Goal: Task Accomplishment & Management: Use online tool/utility

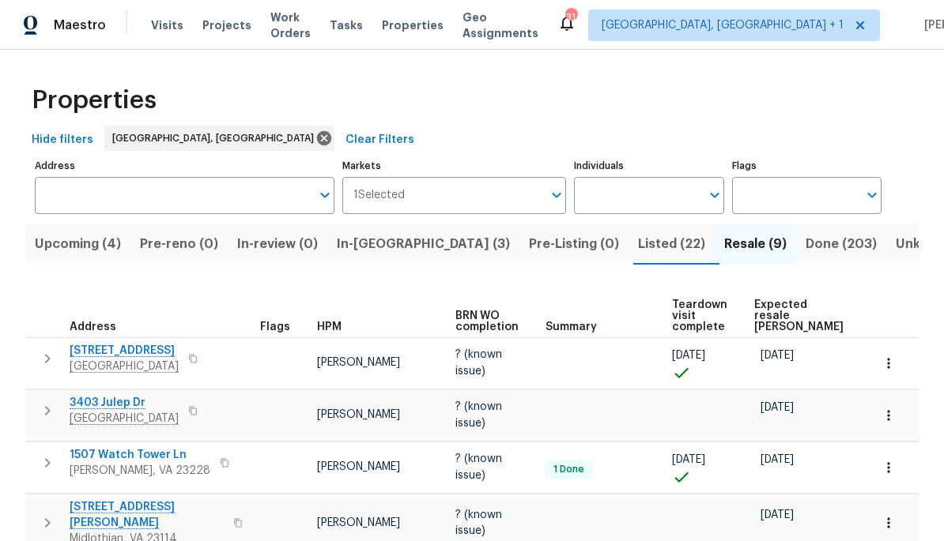
click at [400, 245] on span "In-reno (3)" at bounding box center [423, 244] width 173 height 22
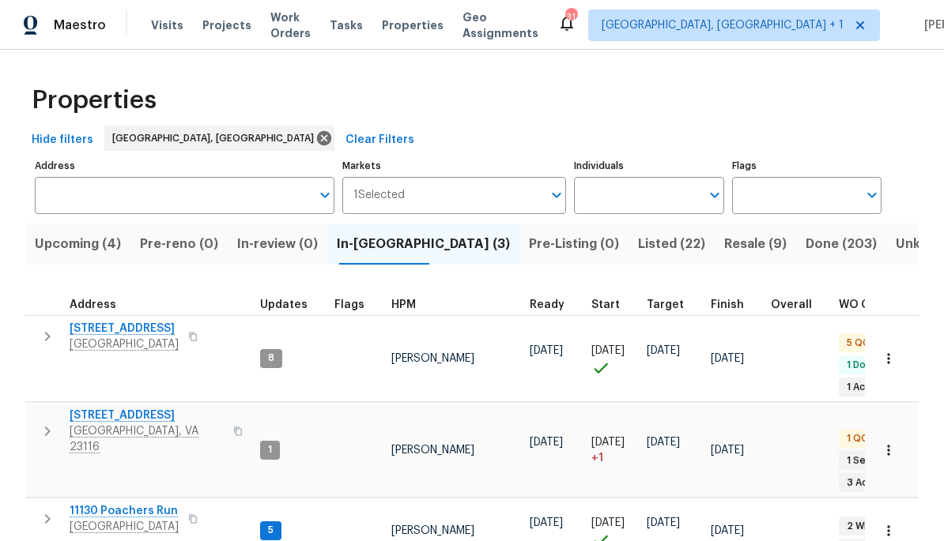
scroll to position [13, 0]
click at [175, 503] on span "11130 Poachers Run" at bounding box center [124, 511] width 109 height 16
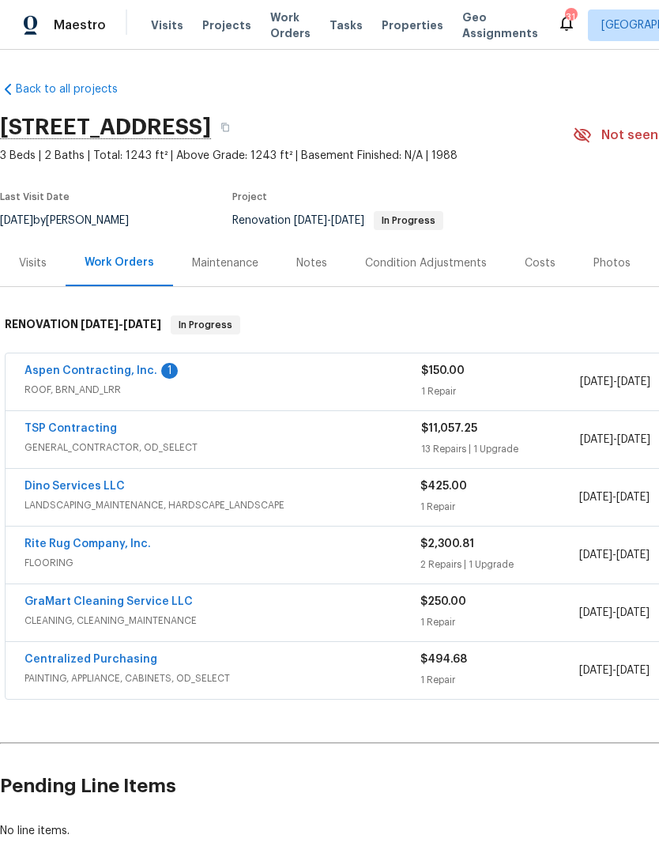
click at [59, 375] on link "Aspen Contracting, Inc." at bounding box center [90, 370] width 133 height 11
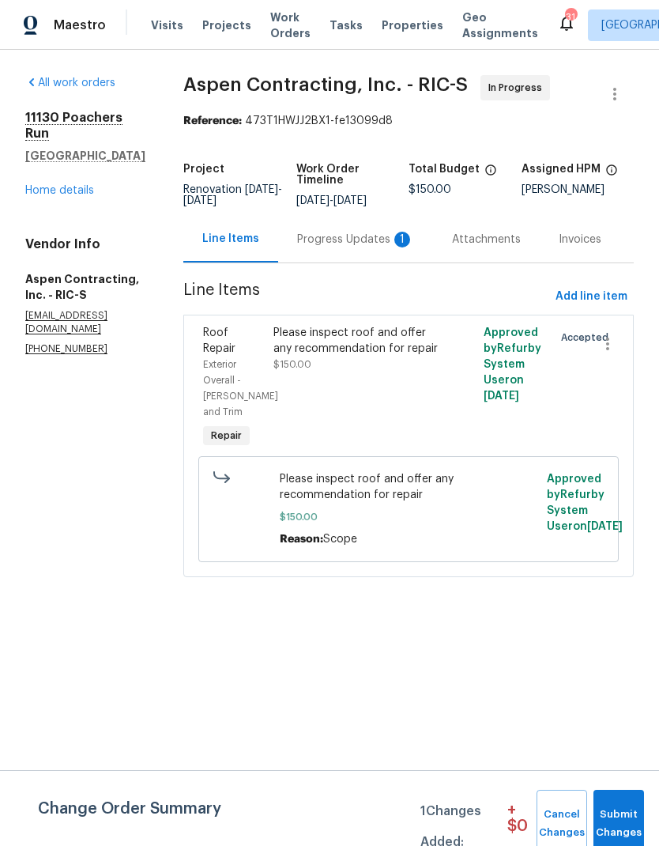
click at [347, 247] on div "Progress Updates 1" at bounding box center [355, 240] width 117 height 16
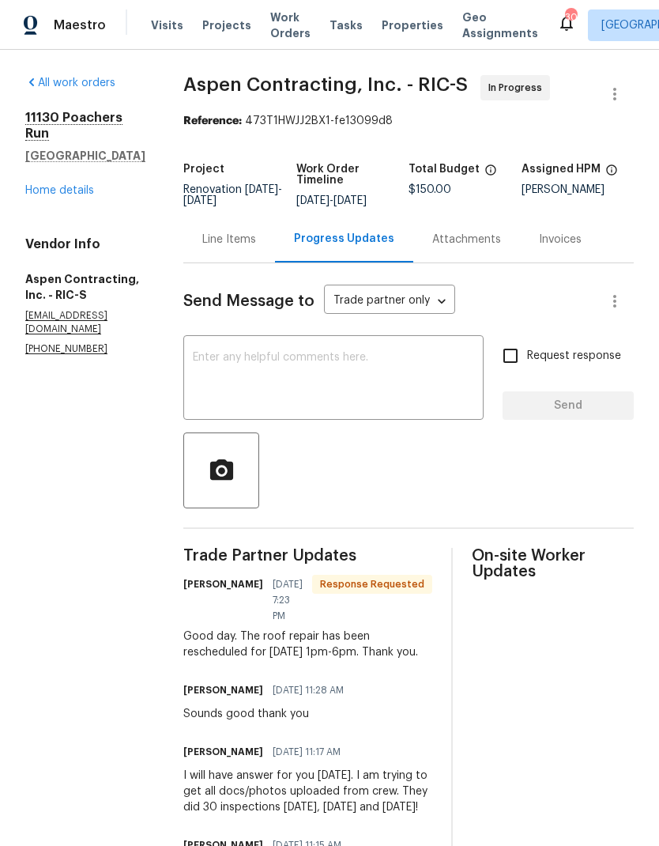
click at [406, 398] on textarea at bounding box center [333, 379] width 281 height 55
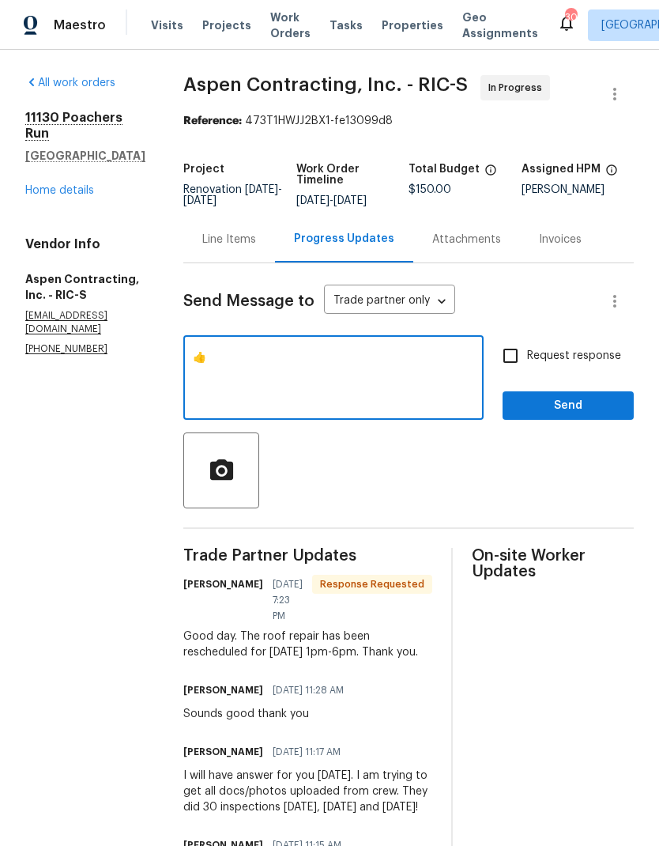
type textarea "👍"
click at [567, 416] on span "Send" at bounding box center [568, 406] width 106 height 20
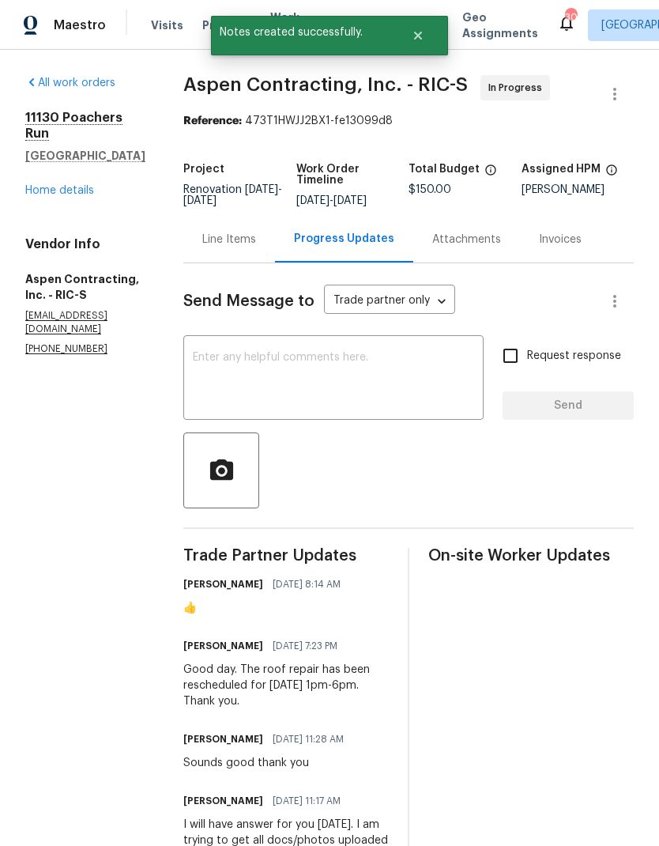
click at [86, 185] on link "Home details" at bounding box center [59, 190] width 69 height 11
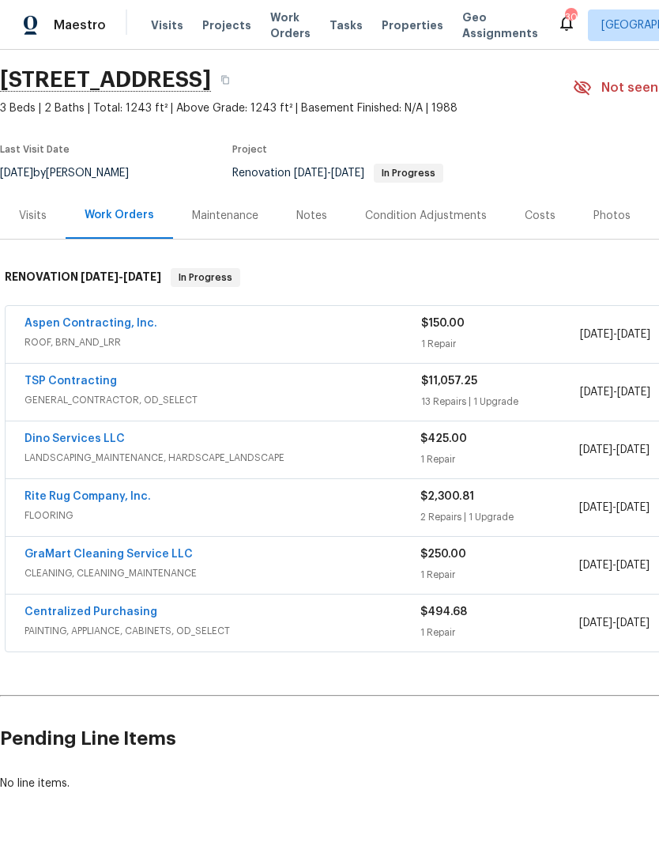
scroll to position [48, 0]
click at [47, 382] on link "TSP Contracting" at bounding box center [70, 380] width 92 height 11
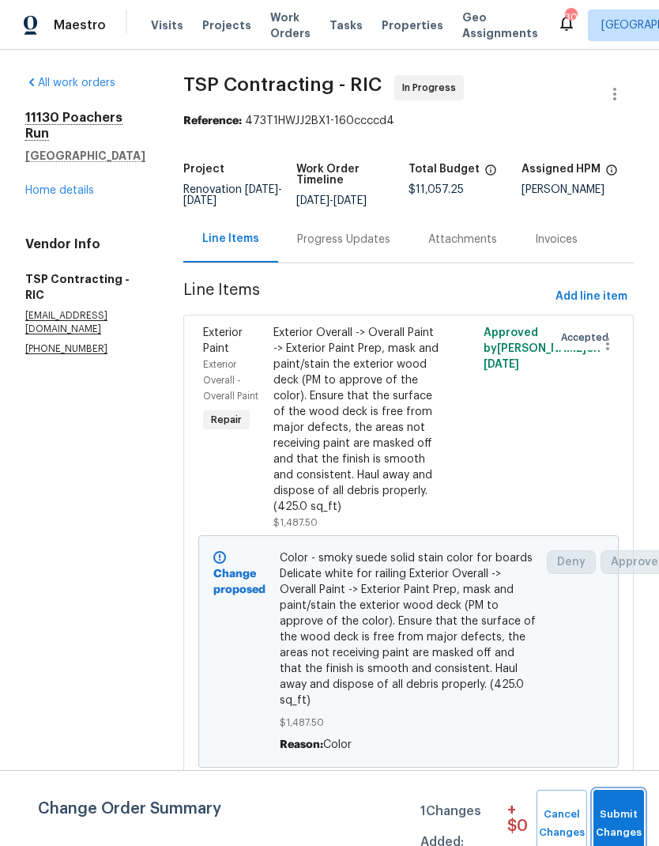
click at [631, 560] on span "Submit Changes" at bounding box center [618, 823] width 35 height 36
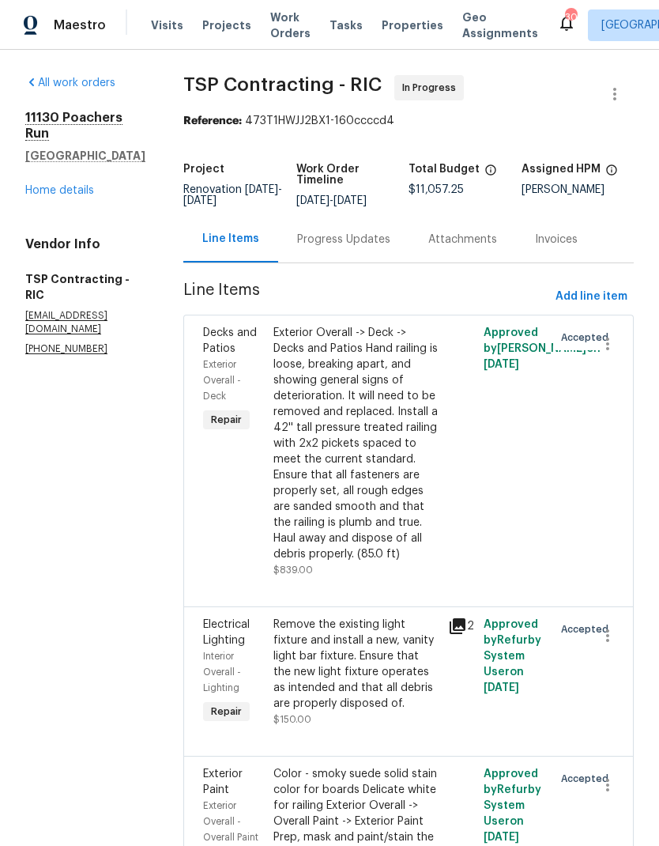
click at [47, 196] on link "Home details" at bounding box center [59, 190] width 69 height 11
